Goal: Navigation & Orientation: Understand site structure

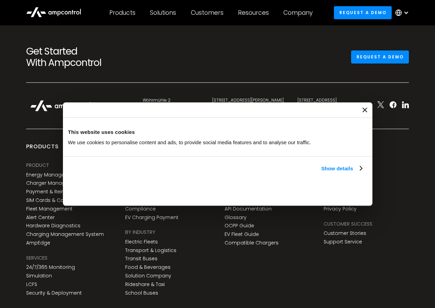
scroll to position [2574, 0]
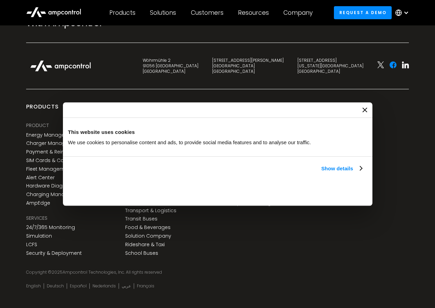
click at [390, 61] on icon at bounding box center [392, 64] width 7 height 7
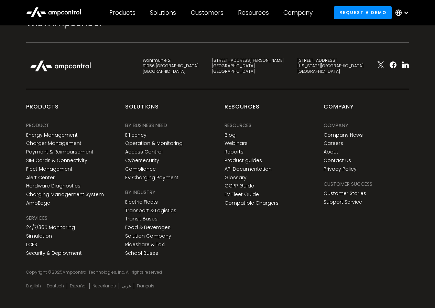
click at [396, 202] on div "Company Company Company Company News Careers About Contact Us Privacy Policy Cu…" at bounding box center [365, 181] width 99 height 156
click at [338, 158] on link "Contact Us" at bounding box center [336, 161] width 27 height 6
click at [334, 149] on link "About" at bounding box center [330, 152] width 15 height 6
click at [334, 132] on link "Company News" at bounding box center [342, 135] width 39 height 6
click at [334, 141] on link "Careers" at bounding box center [333, 144] width 20 height 6
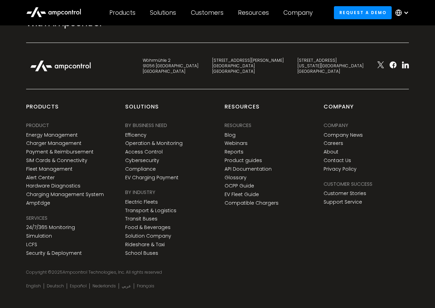
click at [334, 161] on div "Company Company Company News Careers About Contact Us Privacy Policy" at bounding box center [342, 148] width 39 height 53
click at [331, 166] on link "Privacy Policy" at bounding box center [339, 169] width 33 height 6
click at [329, 191] on link "Customer Stories" at bounding box center [344, 194] width 43 height 6
click at [330, 199] on link "Support Service" at bounding box center [342, 202] width 38 height 6
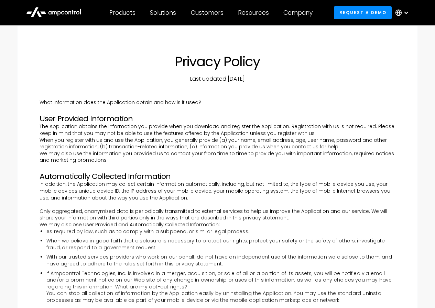
scroll to position [184, 0]
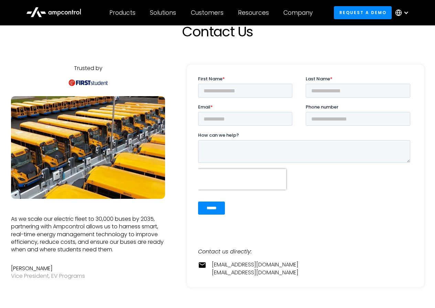
scroll to position [69, 0]
